Goal: Find specific page/section: Find specific page/section

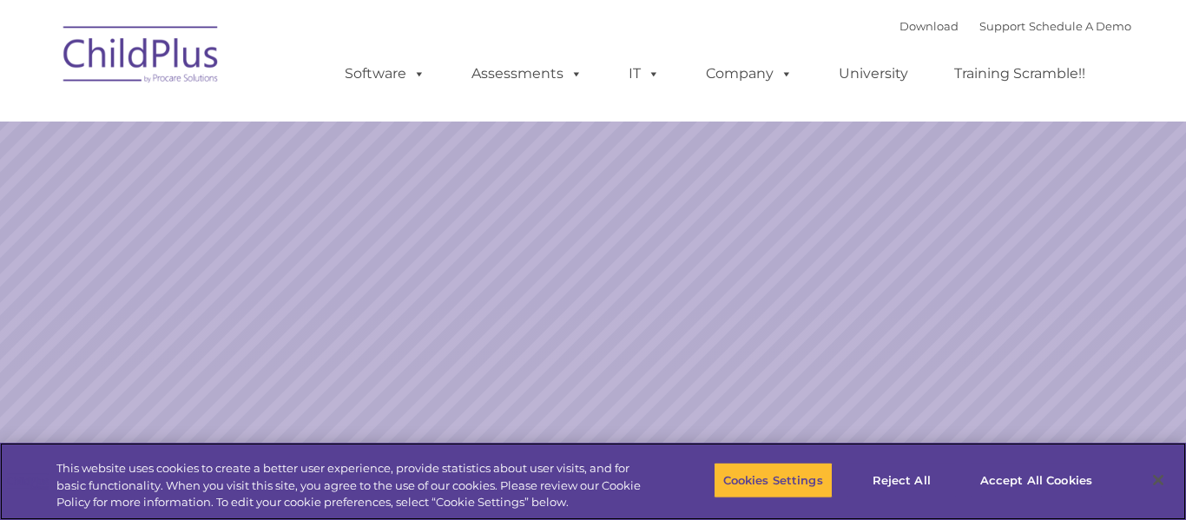
select select "MEDIUM"
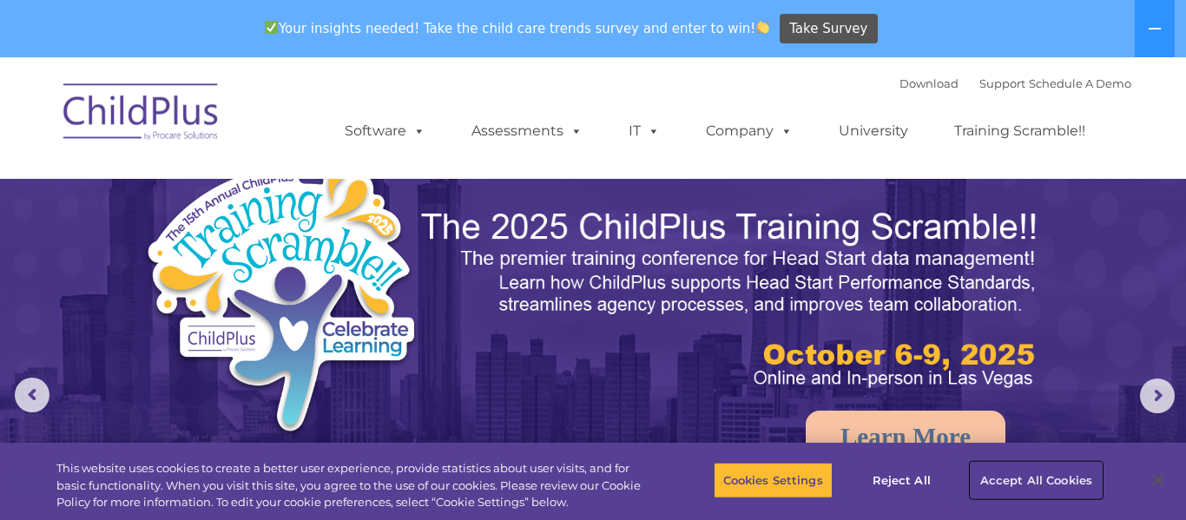
click at [1008, 483] on button "Accept All Cookies" at bounding box center [1036, 480] width 131 height 36
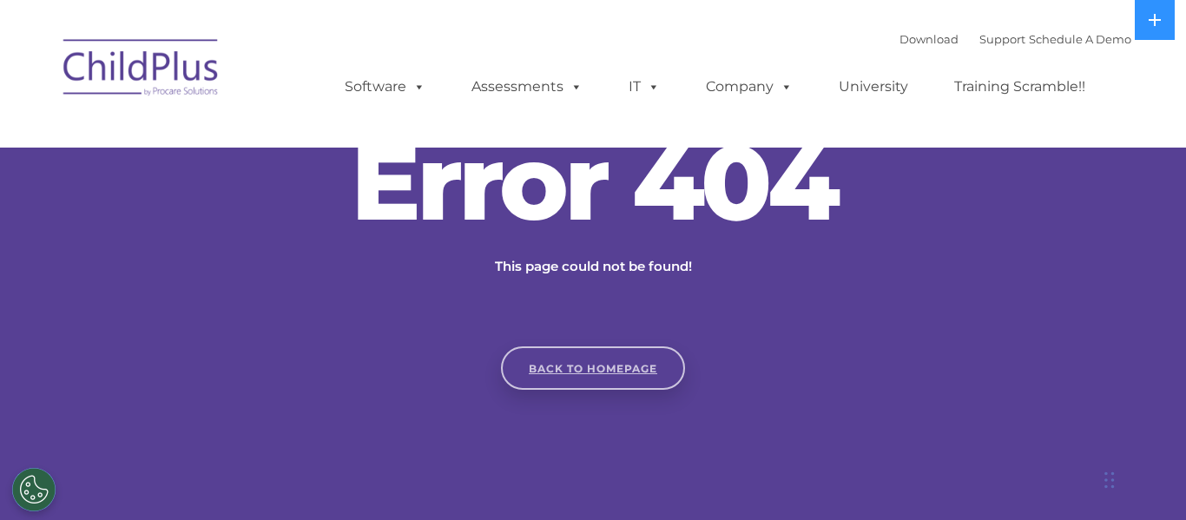
click at [611, 386] on link "Back to homepage" at bounding box center [593, 368] width 184 height 43
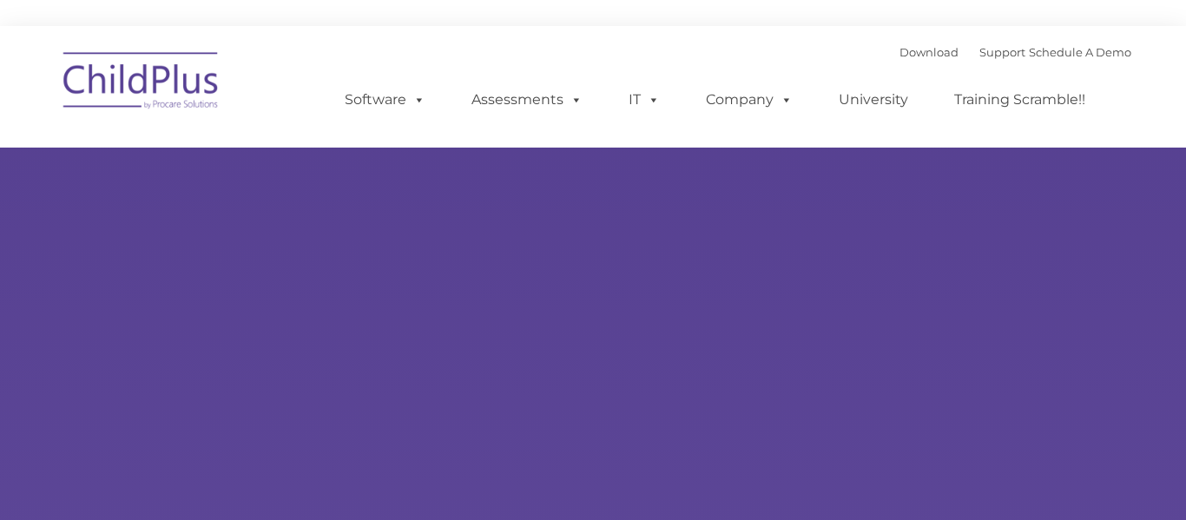
type input ""
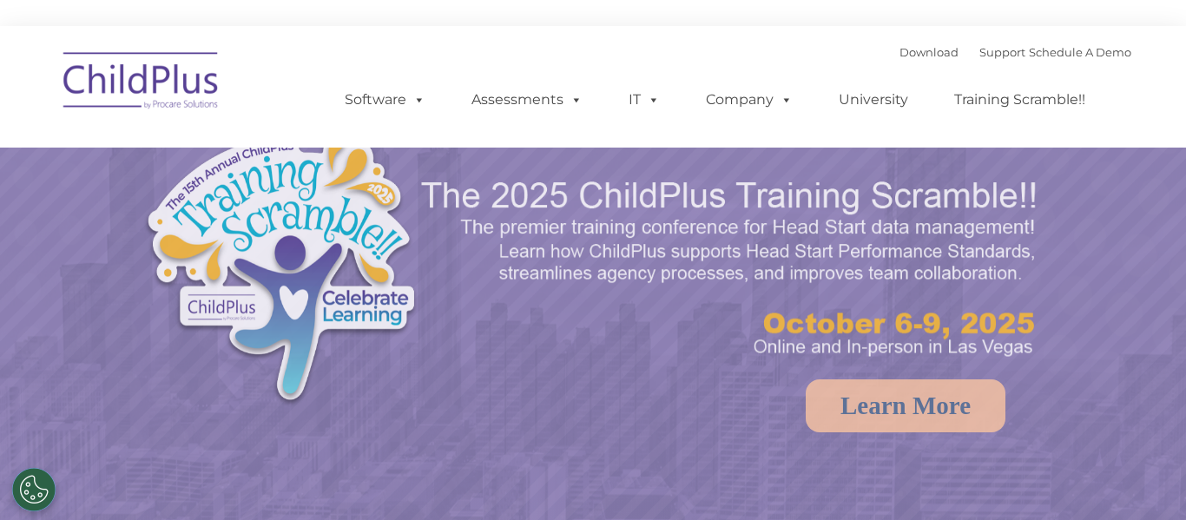
select select "MEDIUM"
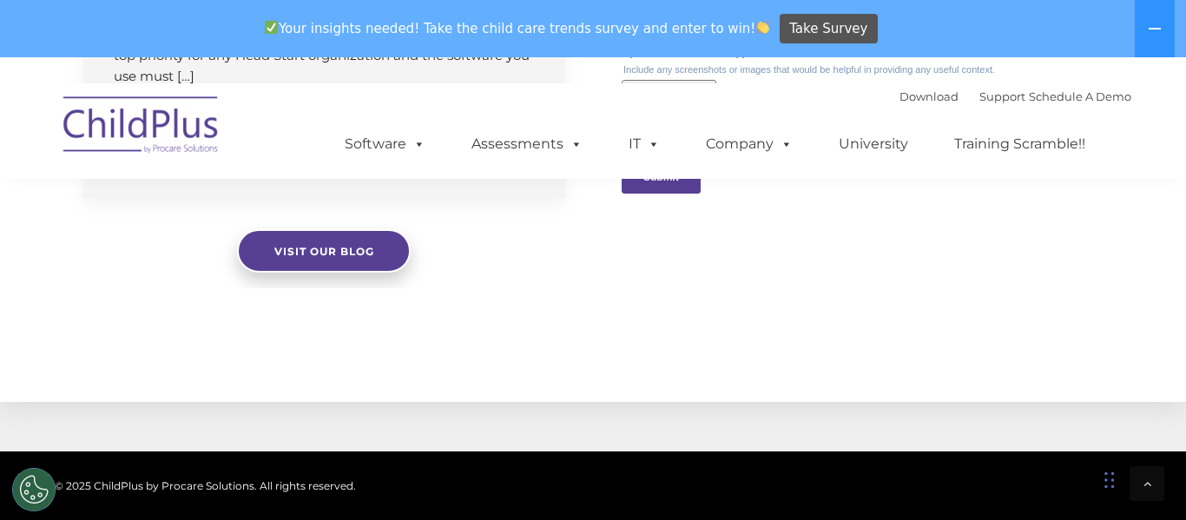
scroll to position [1897, 0]
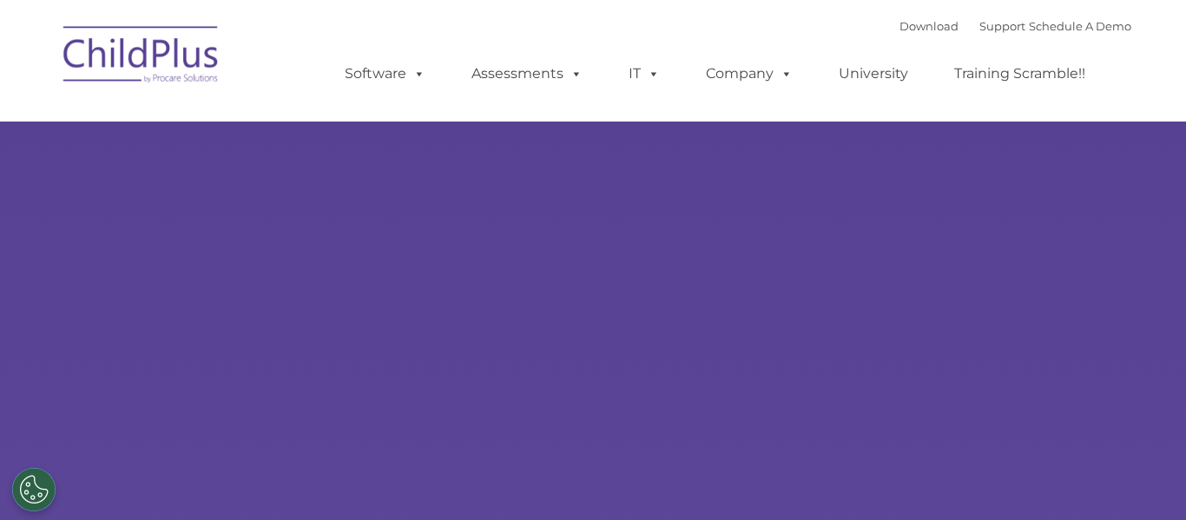
select select "MEDIUM"
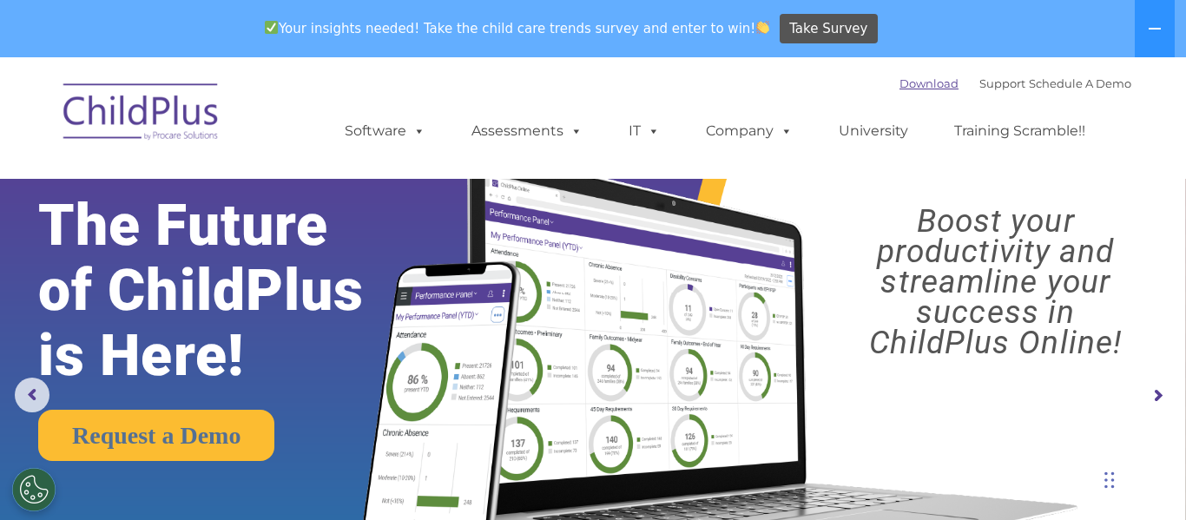
click at [908, 89] on link "Download" at bounding box center [929, 83] width 59 height 14
